Goal: Information Seeking & Learning: Stay updated

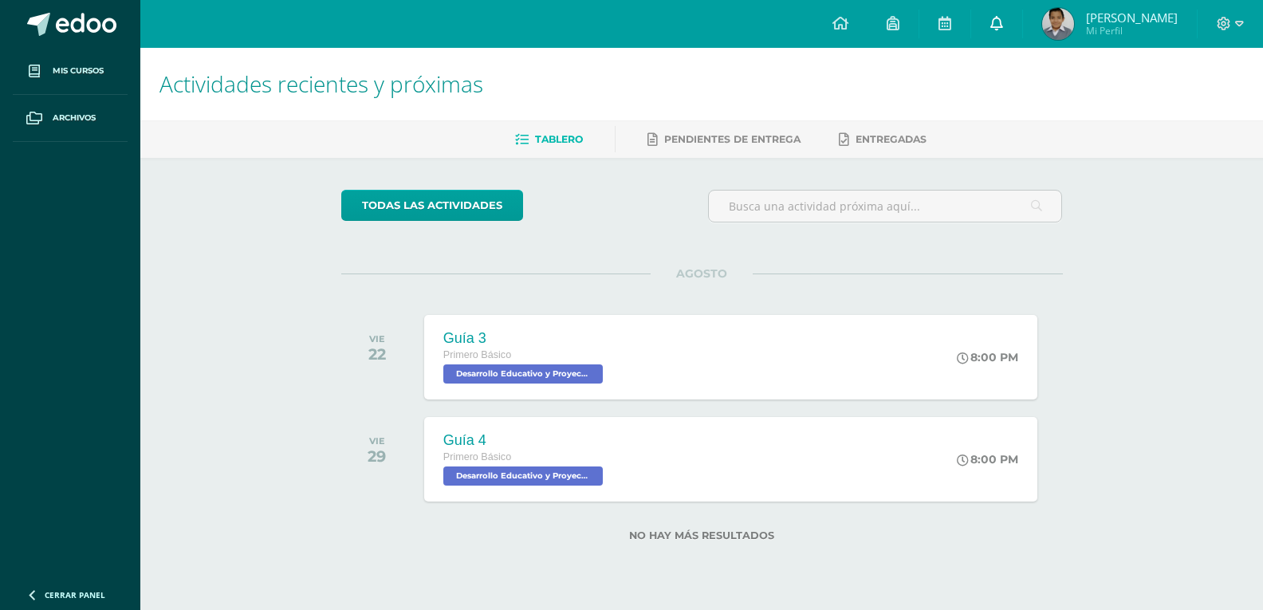
click at [1003, 24] on icon at bounding box center [996, 23] width 13 height 14
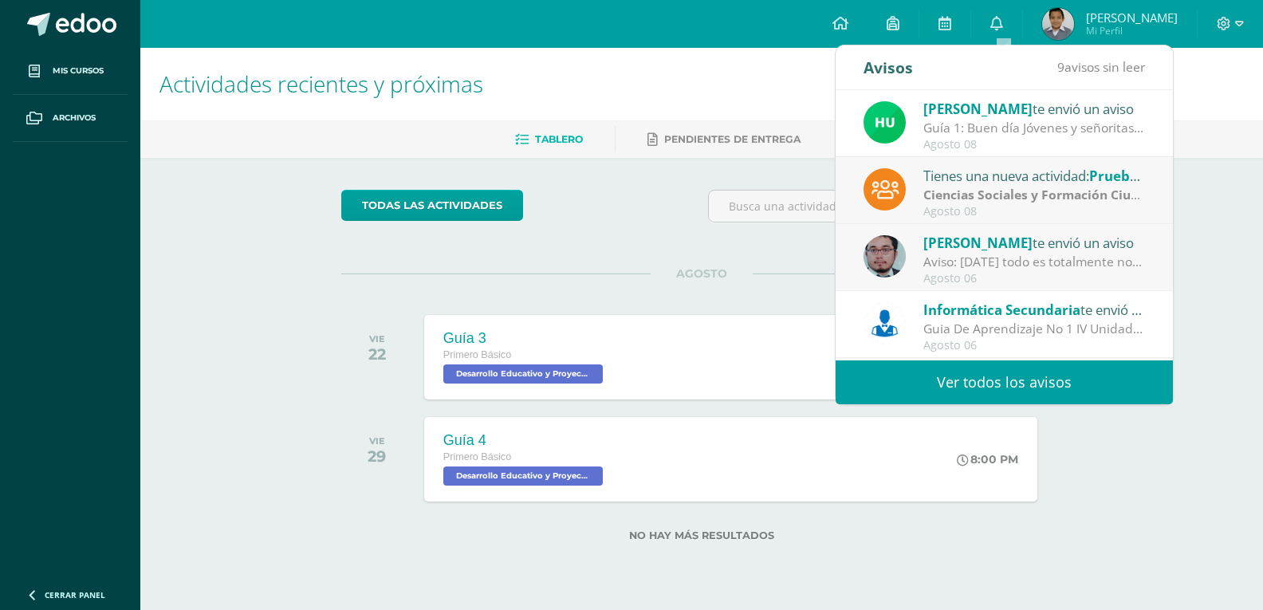
click at [1040, 387] on link "Ver todos los avisos" at bounding box center [1003, 382] width 337 height 44
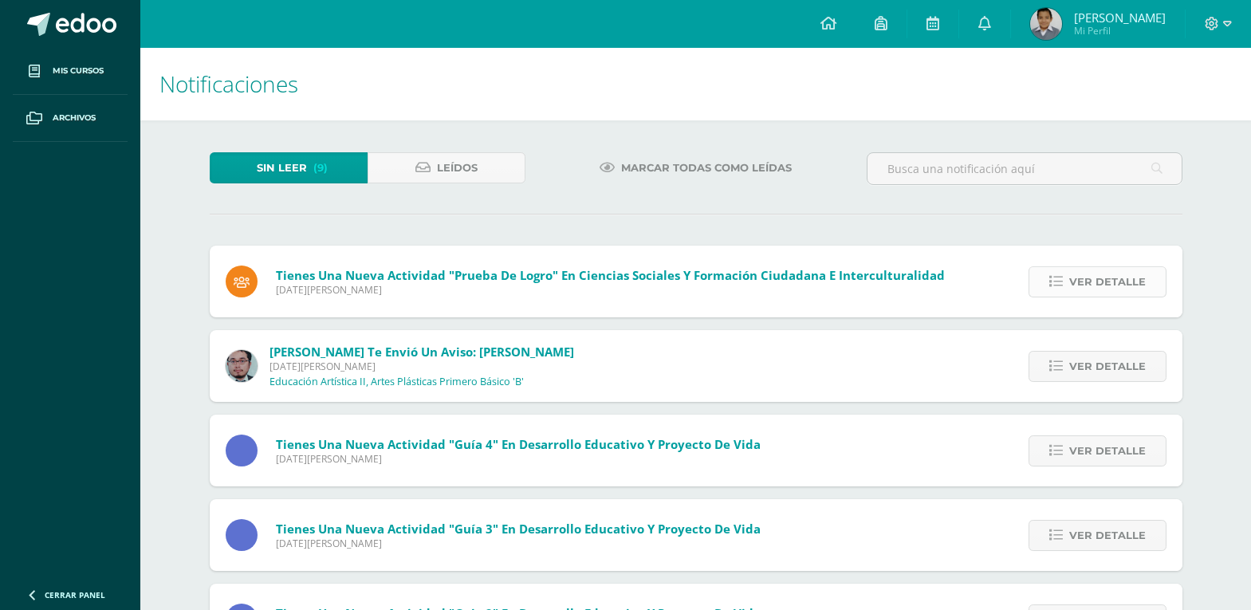
click at [1075, 278] on span "Ver detalle" at bounding box center [1107, 281] width 77 height 29
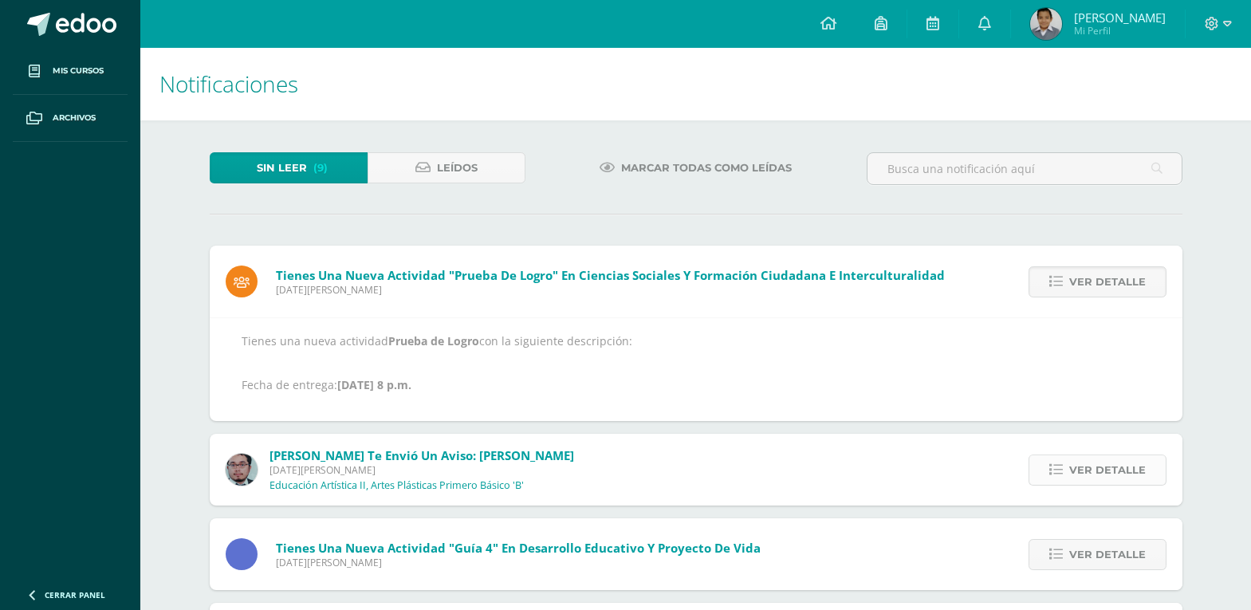
click at [1050, 461] on link "Ver detalle" at bounding box center [1097, 469] width 138 height 31
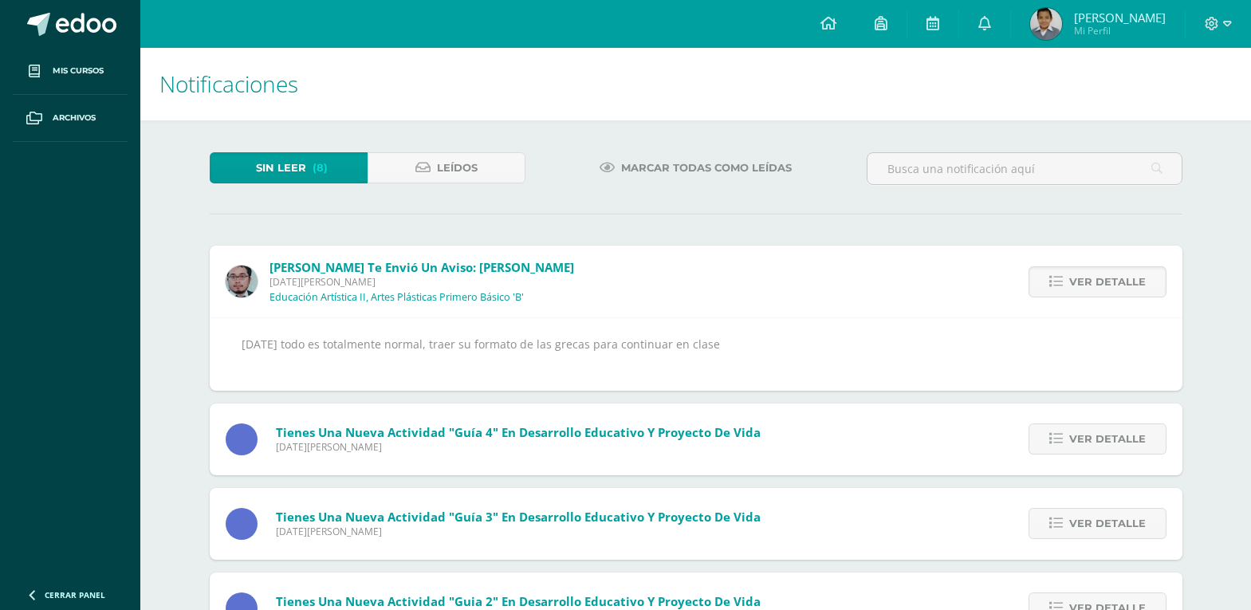
click at [683, 167] on span "Marcar todas como leídas" at bounding box center [706, 167] width 171 height 29
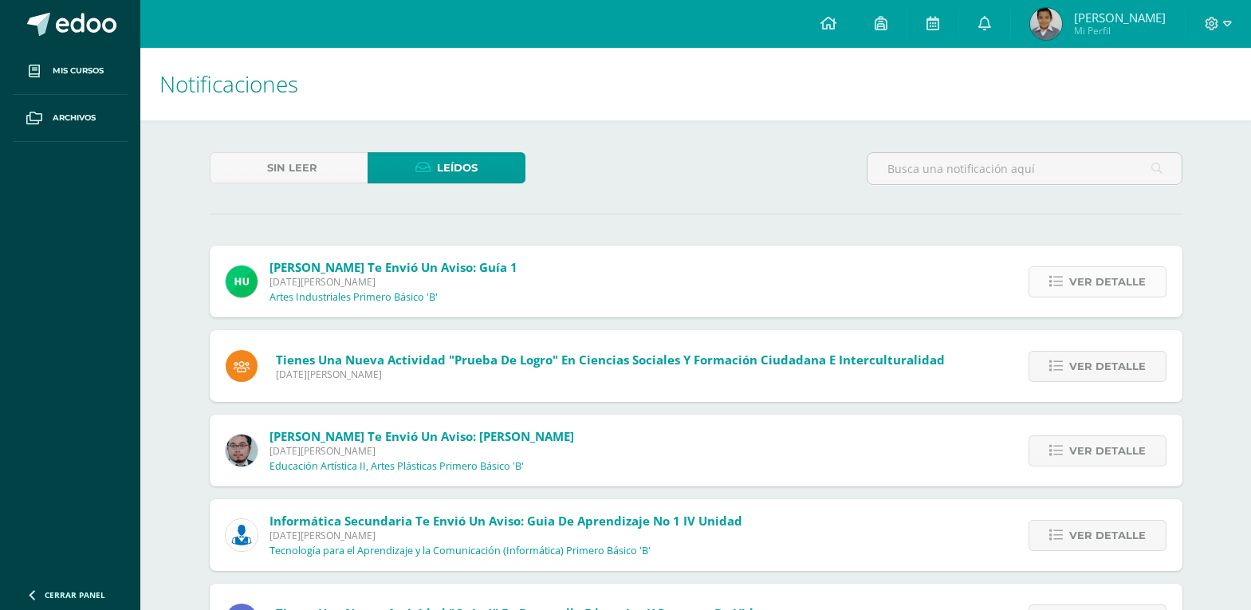
click at [1092, 285] on span "Ver detalle" at bounding box center [1107, 281] width 77 height 29
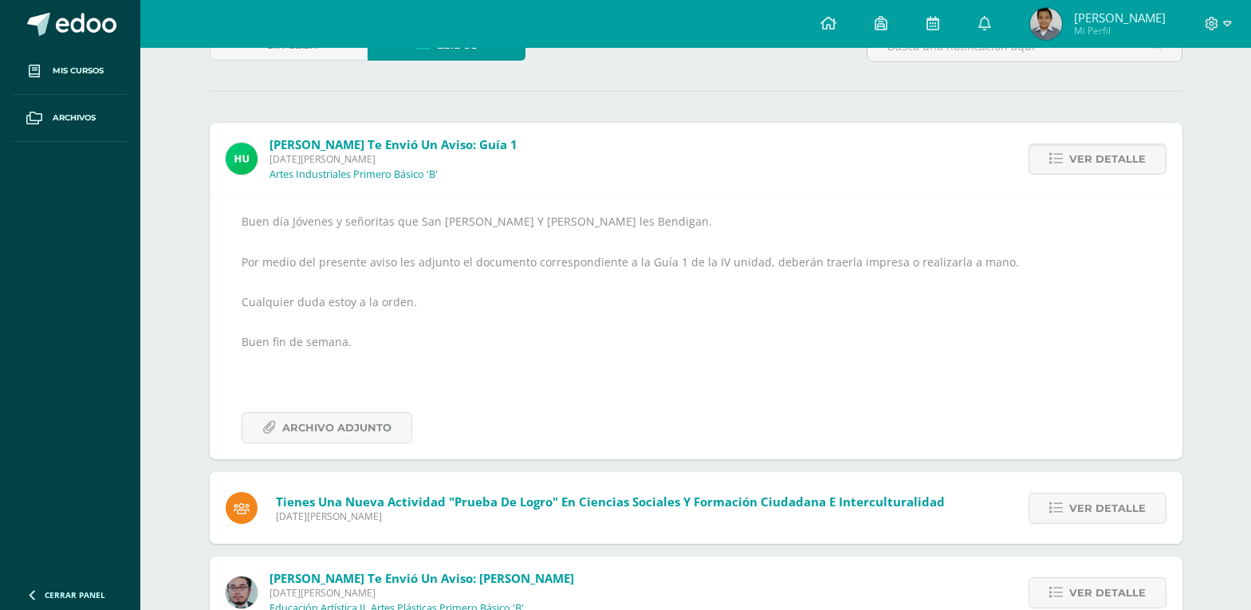
scroll to position [319, 0]
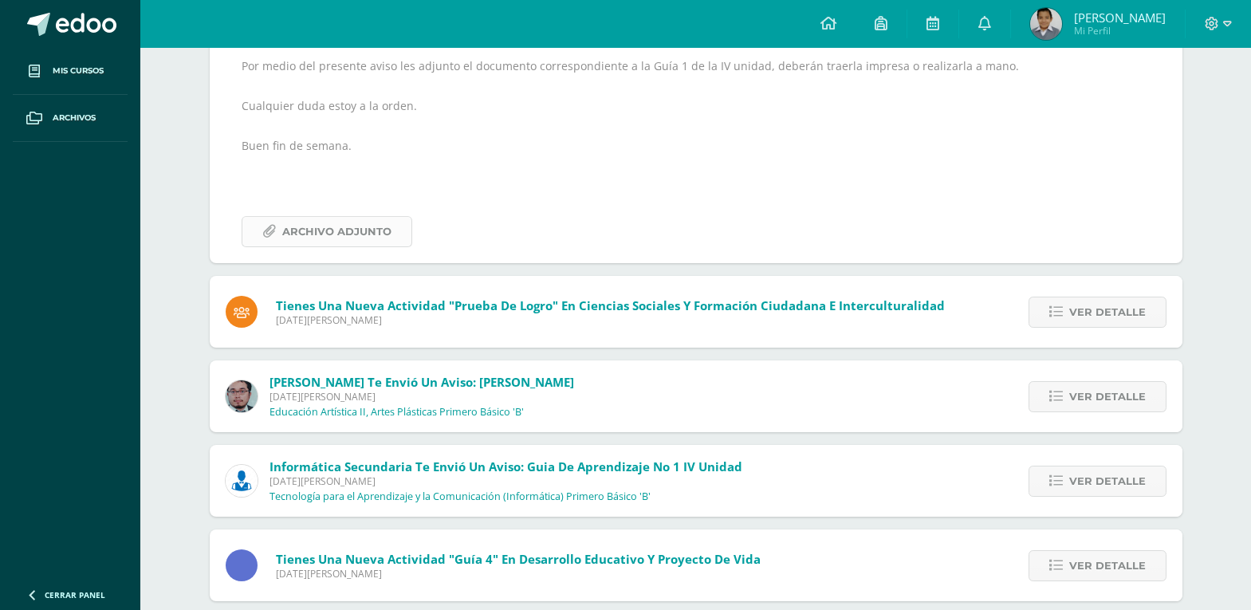
click at [360, 235] on span "Archivo Adjunto" at bounding box center [336, 231] width 109 height 29
